Goal: Task Accomplishment & Management: Manage account settings

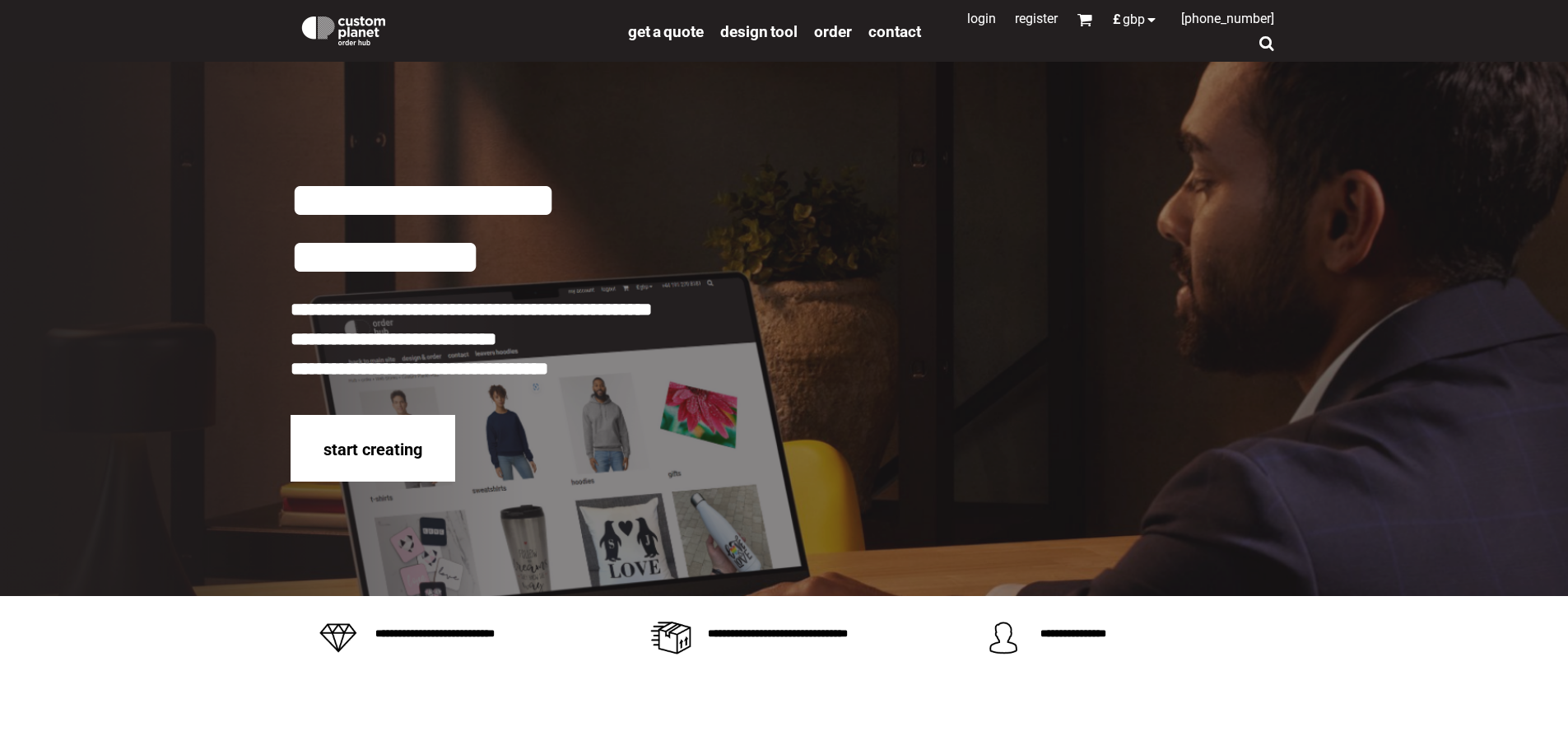
click at [967, 19] on link "Login" at bounding box center [981, 18] width 29 height 16
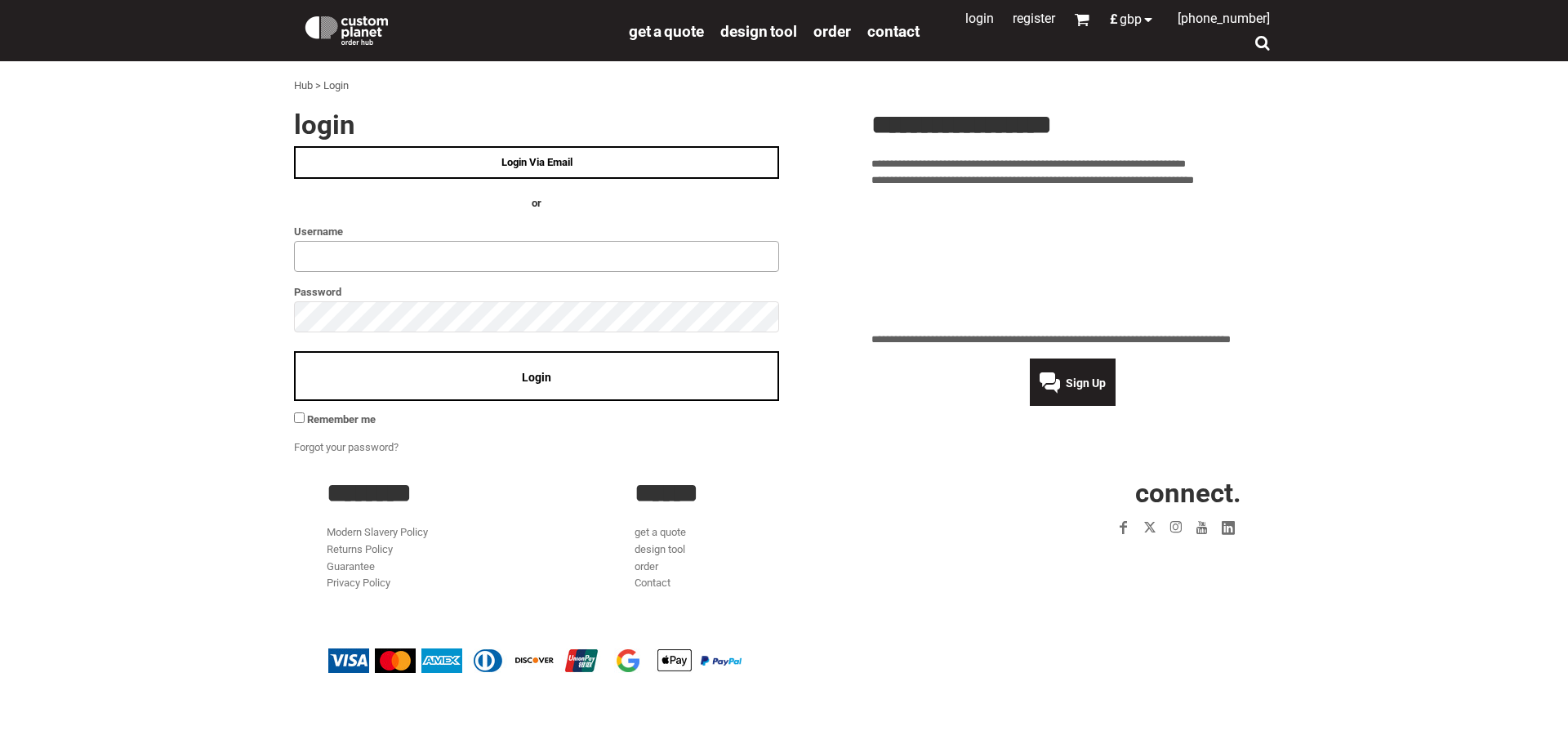
click at [388, 265] on input "text" at bounding box center [537, 256] width 485 height 31
type input "**********"
click at [528, 383] on span "Login" at bounding box center [537, 378] width 30 height 13
